Goal: Information Seeking & Learning: Learn about a topic

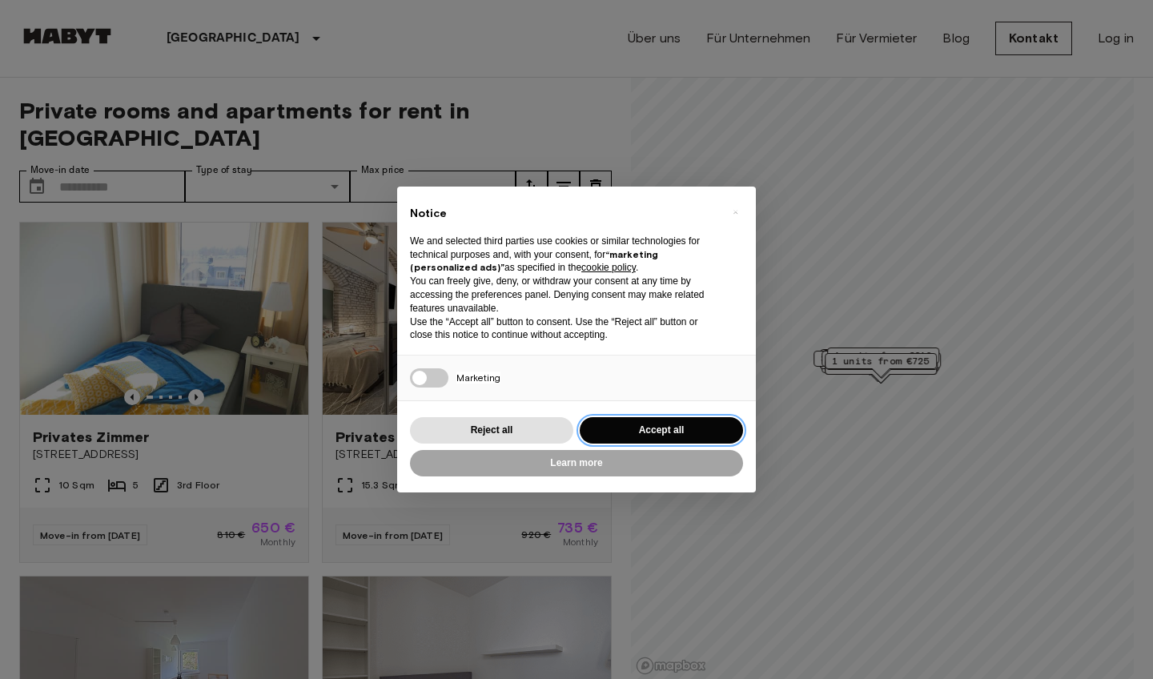
click at [697, 426] on button "Accept all" at bounding box center [661, 430] width 163 height 26
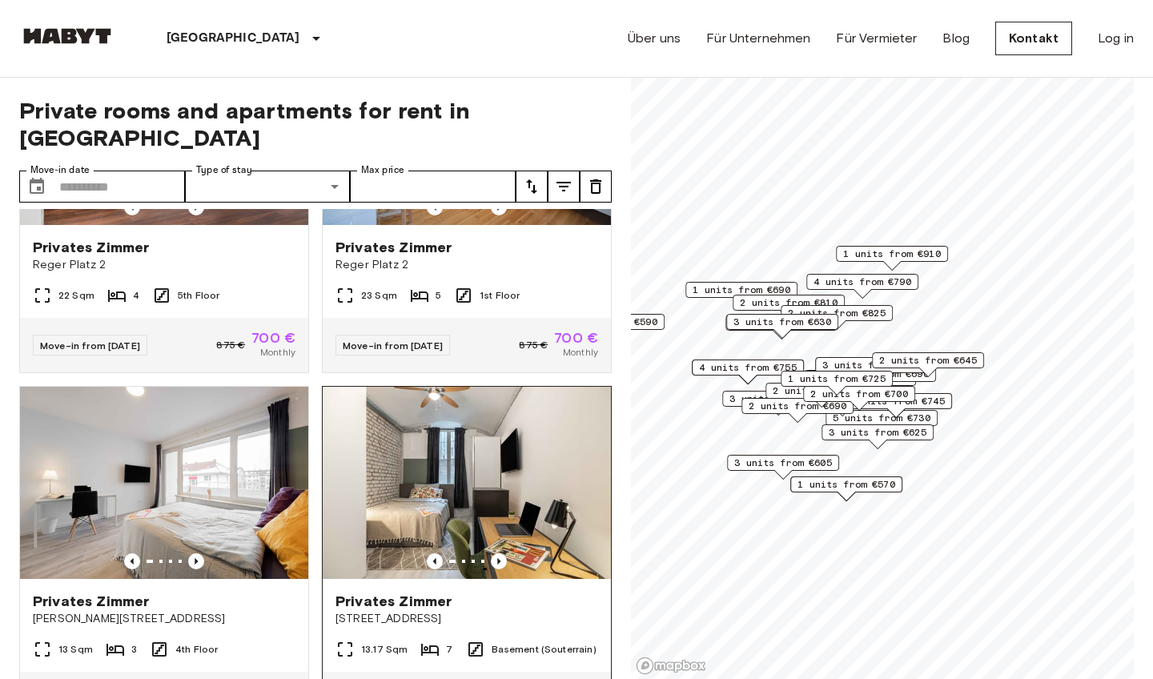
scroll to position [3085, 0]
